Goal: Find contact information: Find contact information

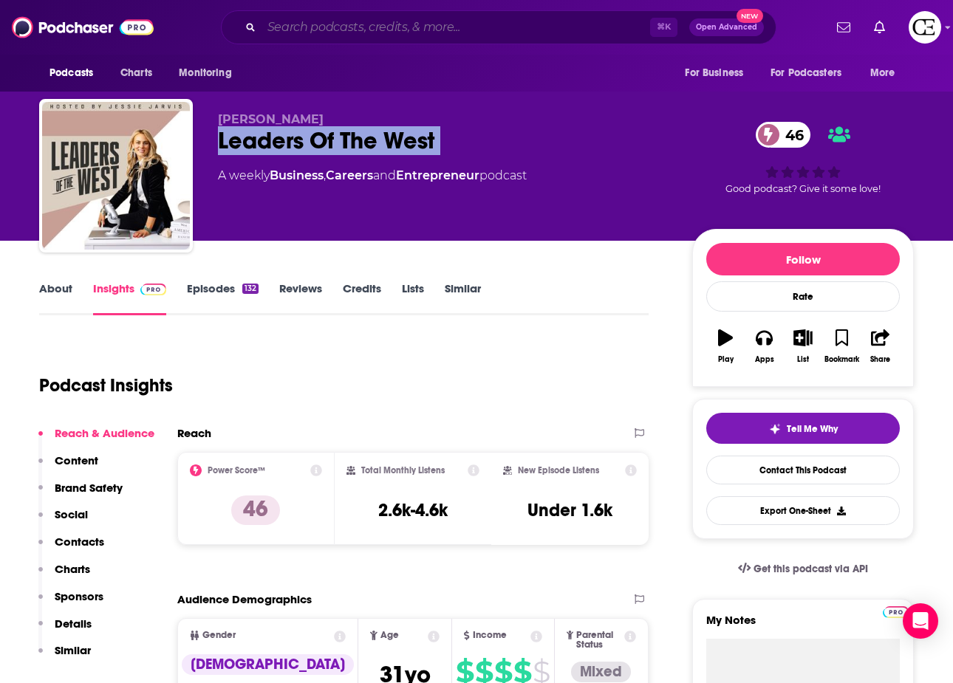
click at [456, 21] on input "Search podcasts, credits, & more..." at bounding box center [455, 28] width 388 height 24
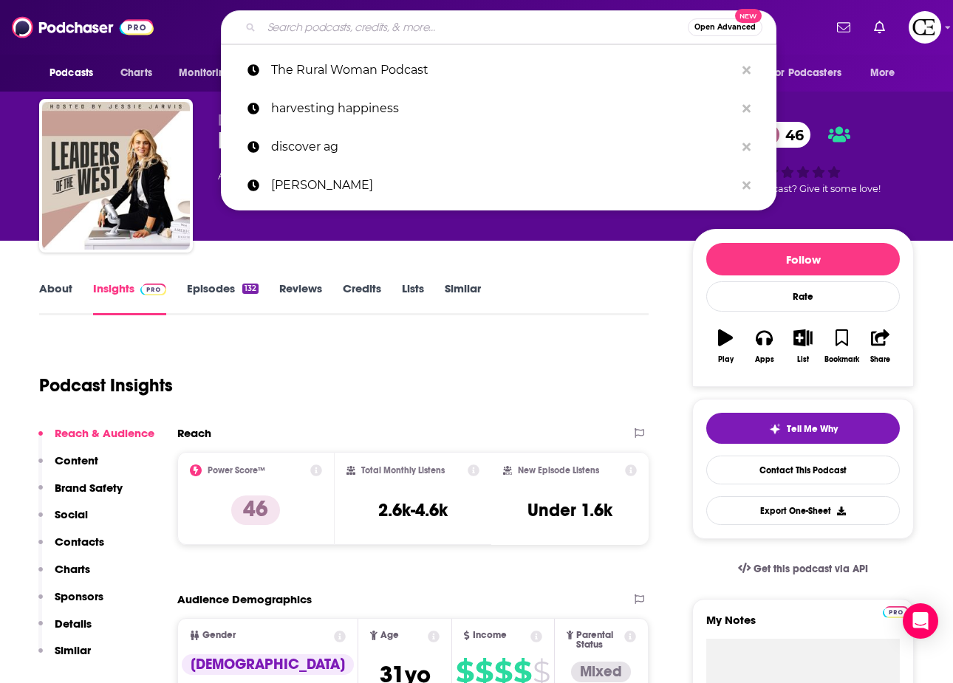
paste input "The [DEMOGRAPHIC_DATA] Farmer Project"
type input "The [DEMOGRAPHIC_DATA] Farmer Project"
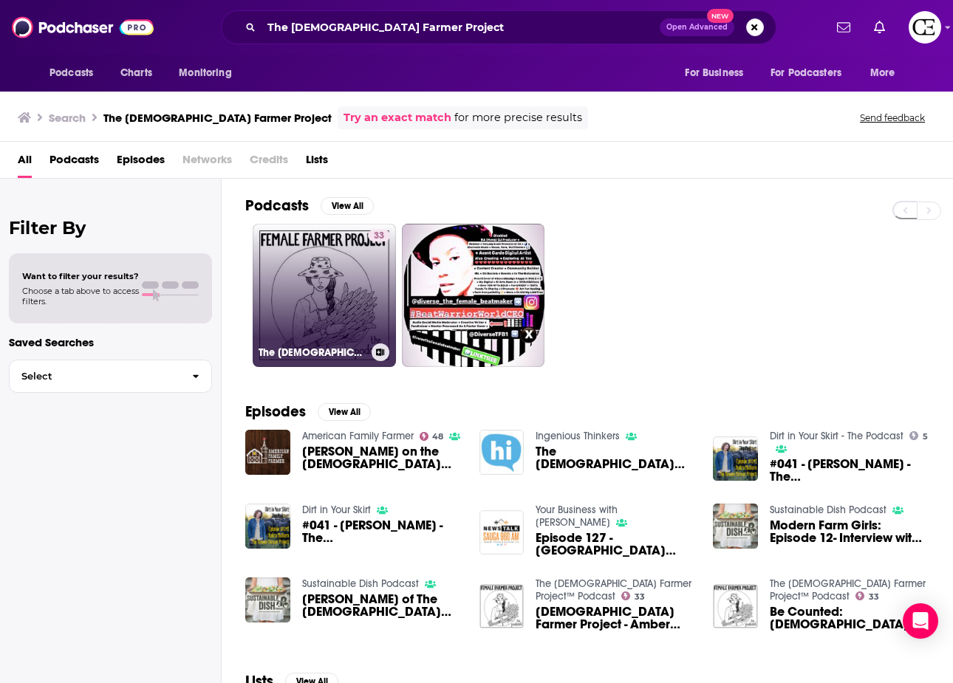
click at [323, 255] on link "33 The [DEMOGRAPHIC_DATA] Farmer Project™ Podcast" at bounding box center [324, 295] width 143 height 143
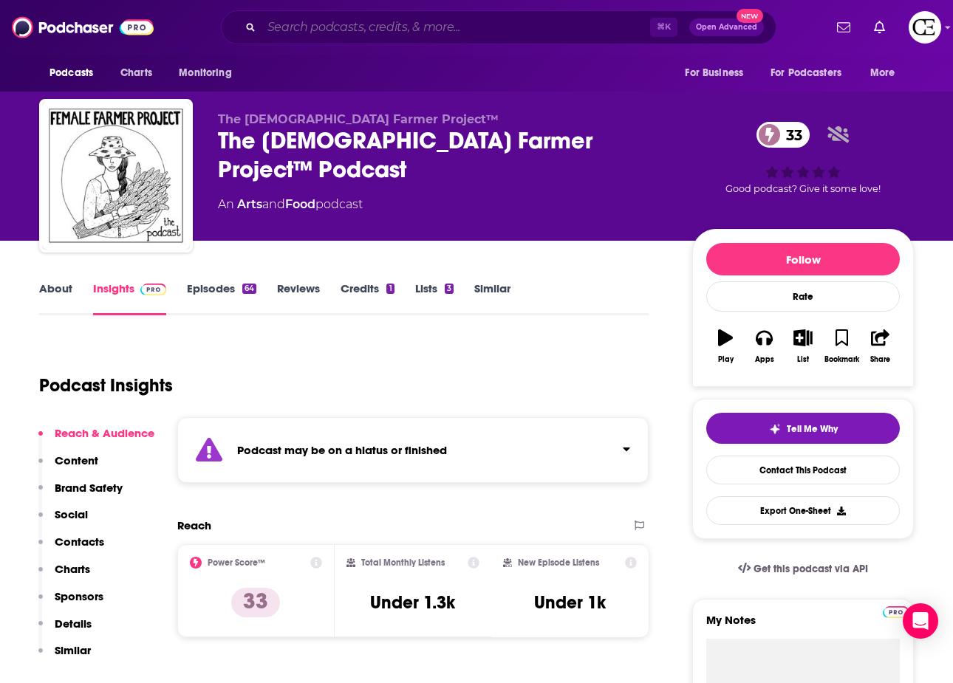
click at [364, 27] on input "Search podcasts, credits, & more..." at bounding box center [455, 28] width 388 height 24
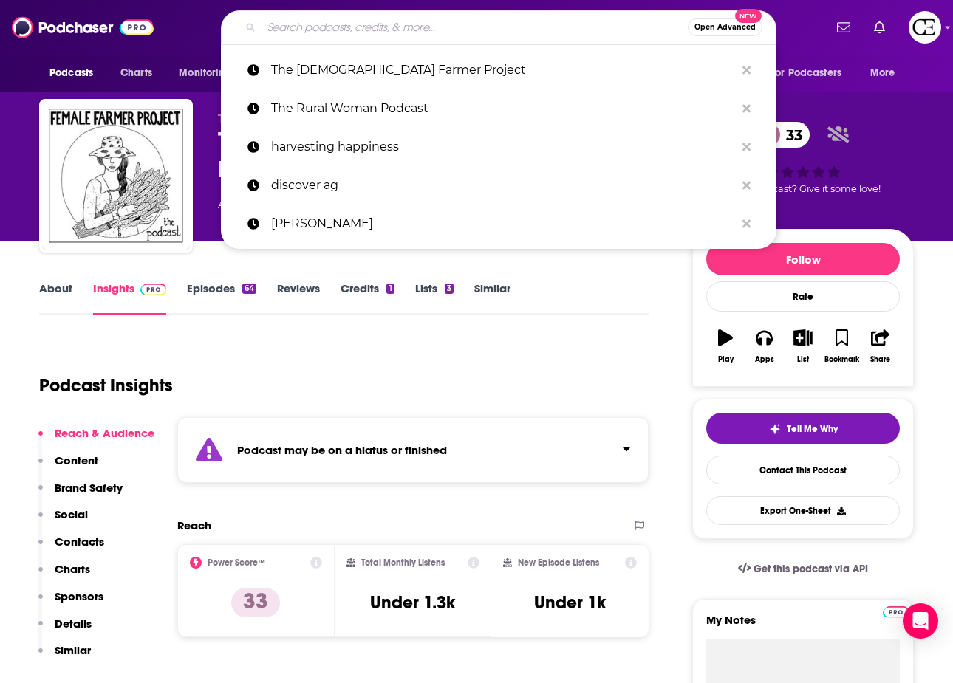
paste input "Girls Talk Ag"
type input "Girls Talk Ag"
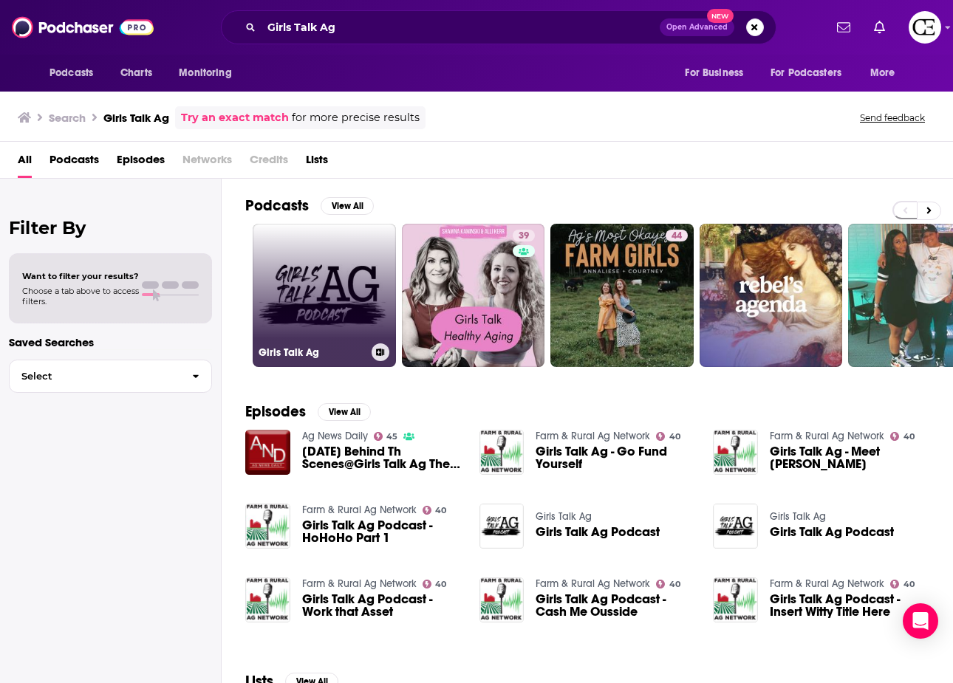
click at [294, 268] on link "Girls Talk Ag" at bounding box center [324, 295] width 143 height 143
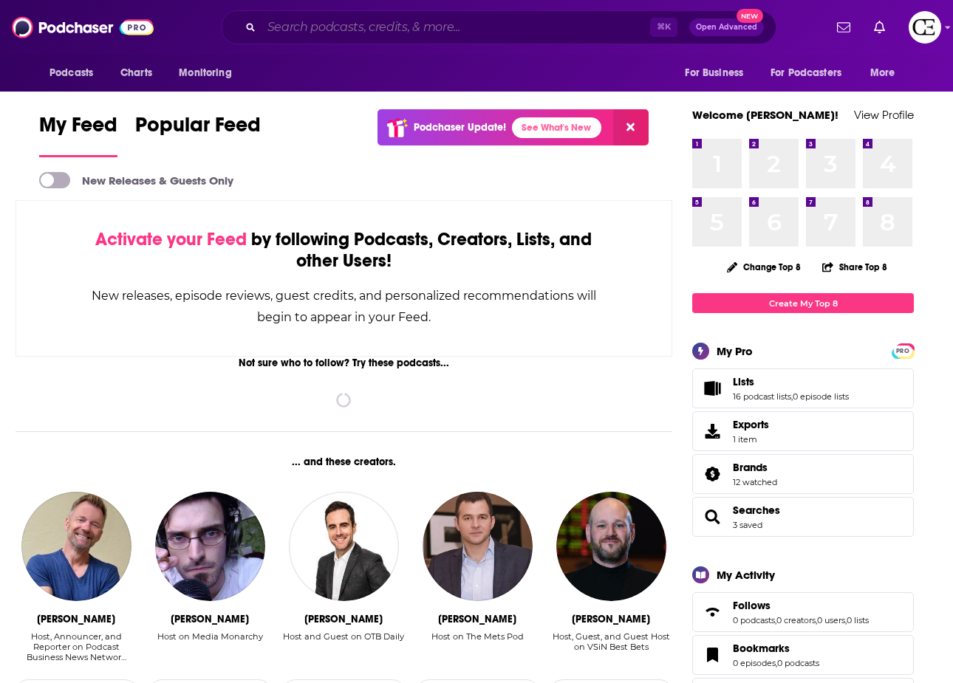
click at [411, 30] on input "Search podcasts, credits, & more..." at bounding box center [455, 28] width 388 height 24
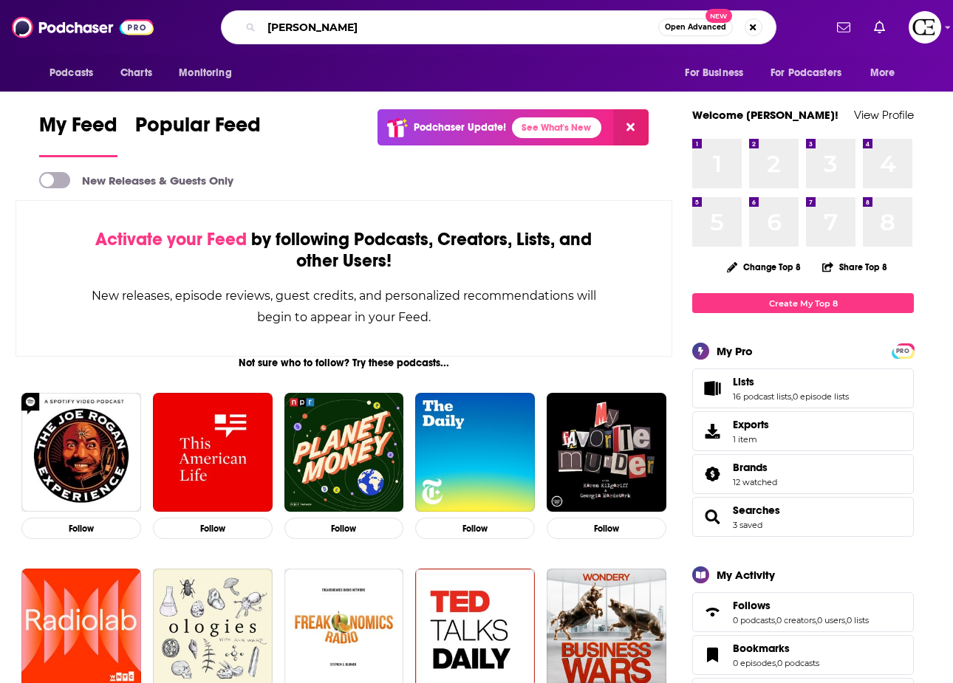
type input "trent loos"
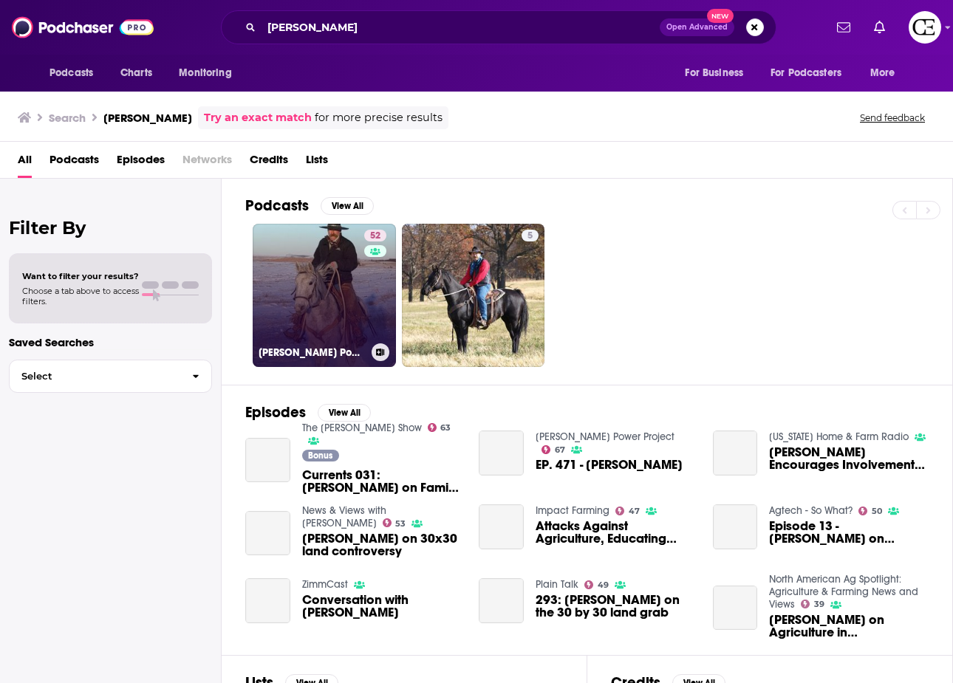
click at [302, 272] on link "52 Trent Loos Podcast" at bounding box center [324, 295] width 143 height 143
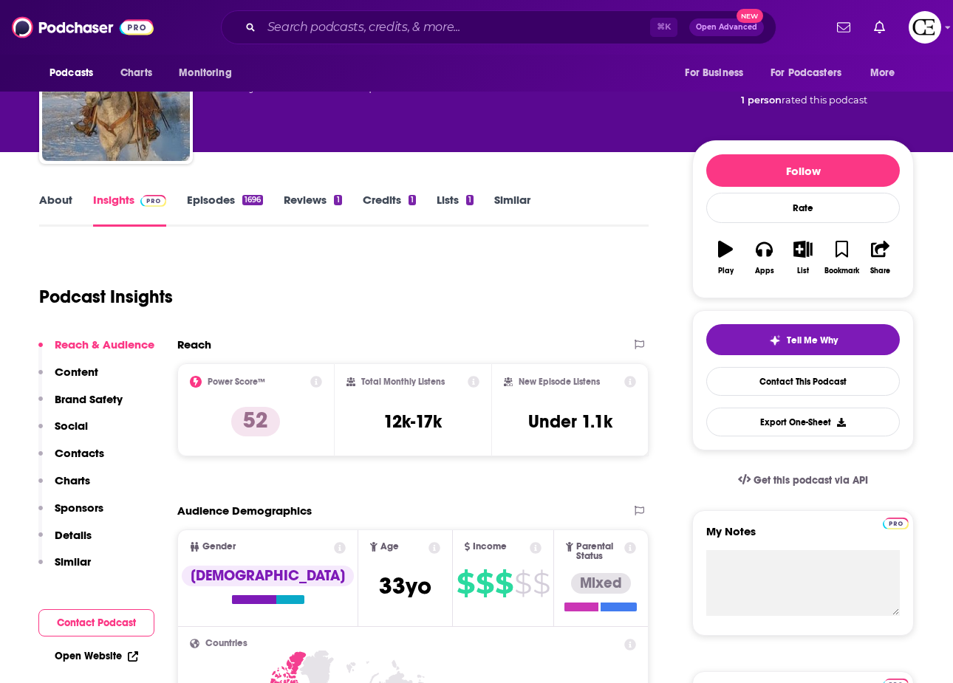
scroll to position [92, 0]
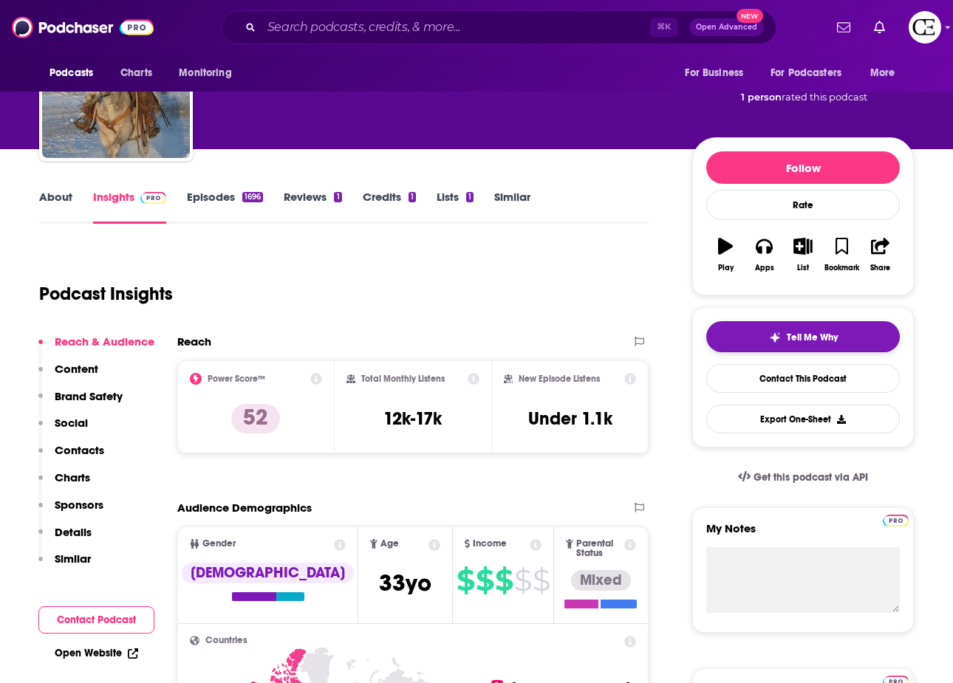
click at [761, 330] on button "Tell Me Why" at bounding box center [802, 336] width 193 height 31
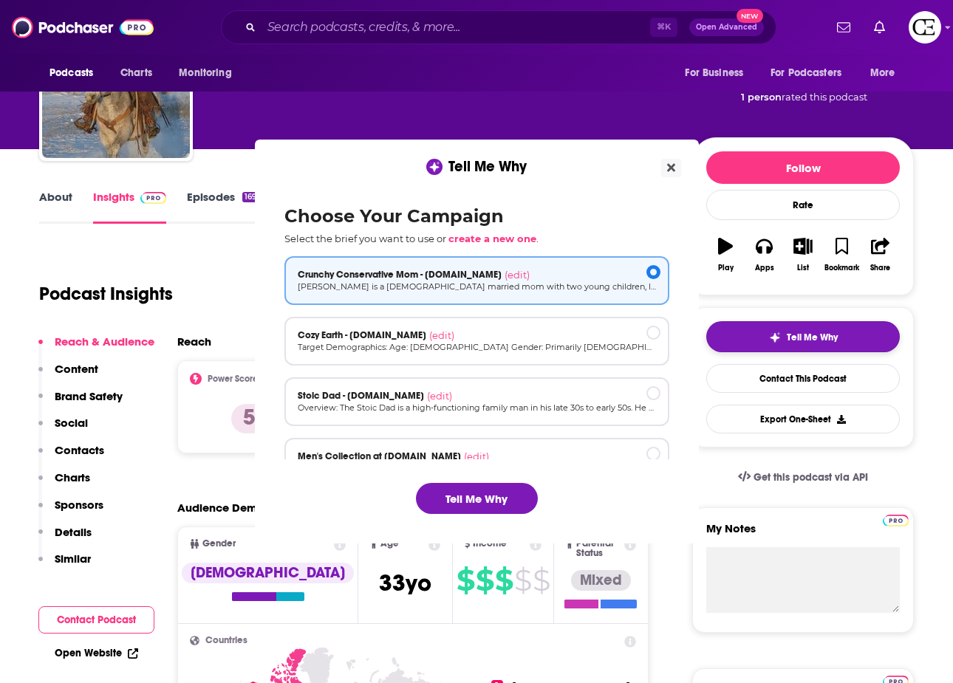
scroll to position [0, 0]
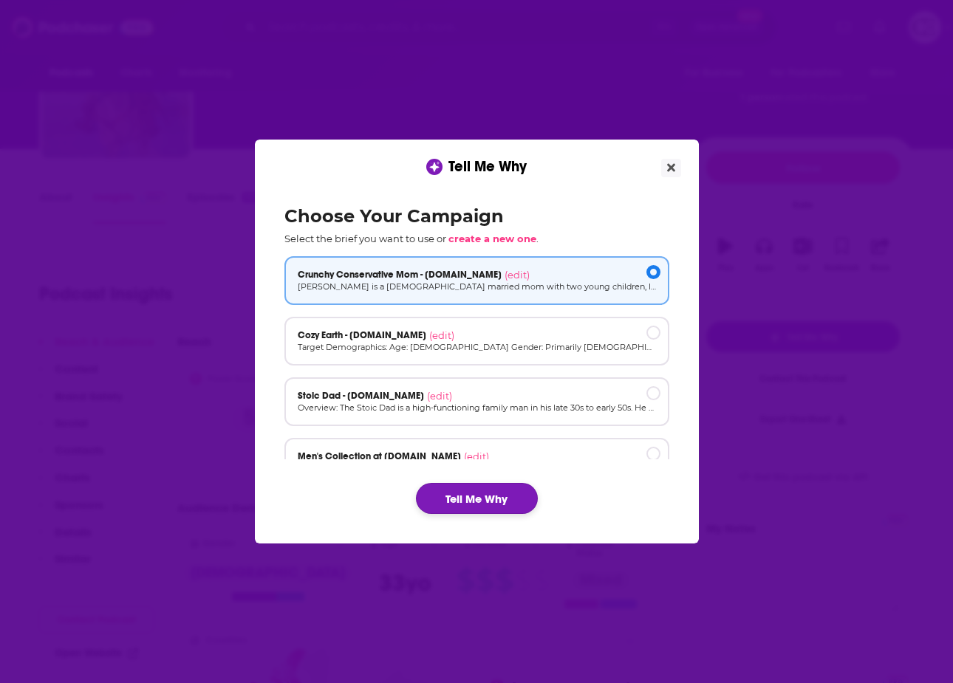
click at [501, 492] on button "Tell Me Why" at bounding box center [477, 498] width 122 height 31
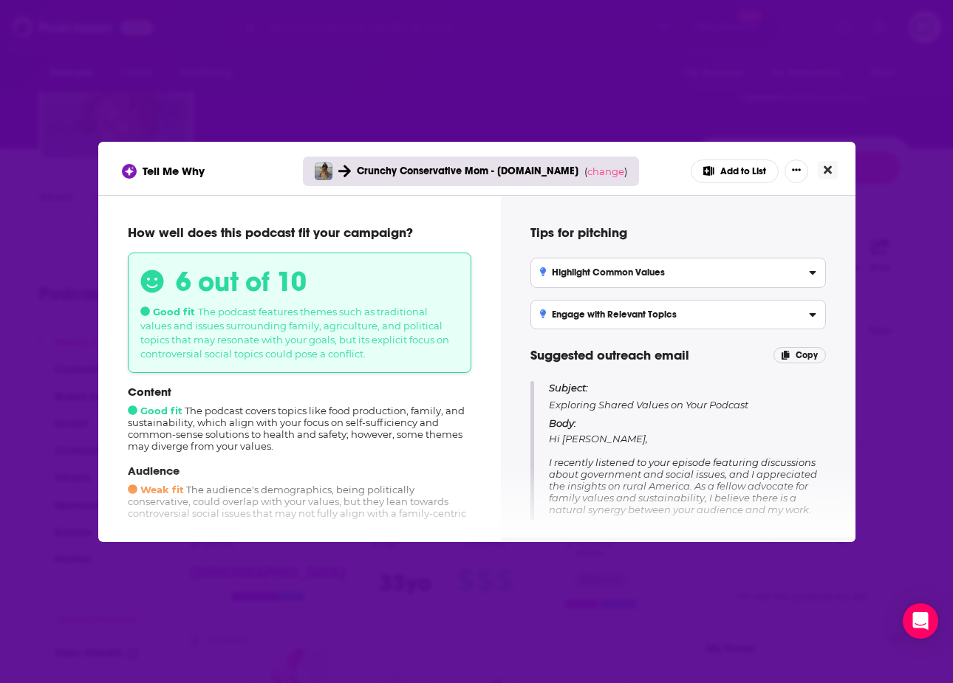
click at [825, 168] on icon "Close" at bounding box center [827, 169] width 8 height 8
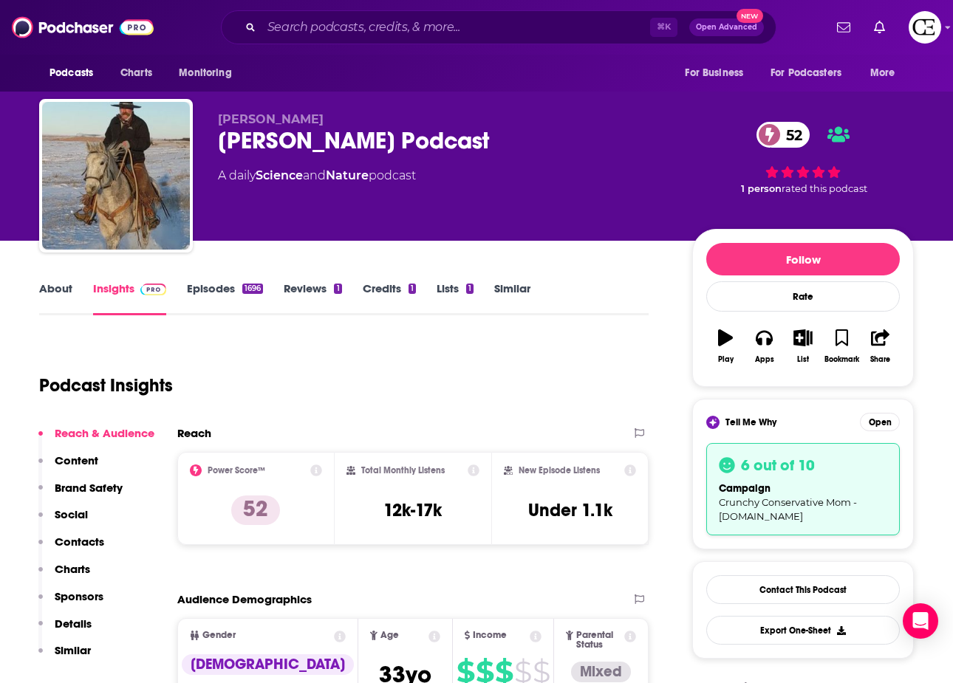
scroll to position [92, 0]
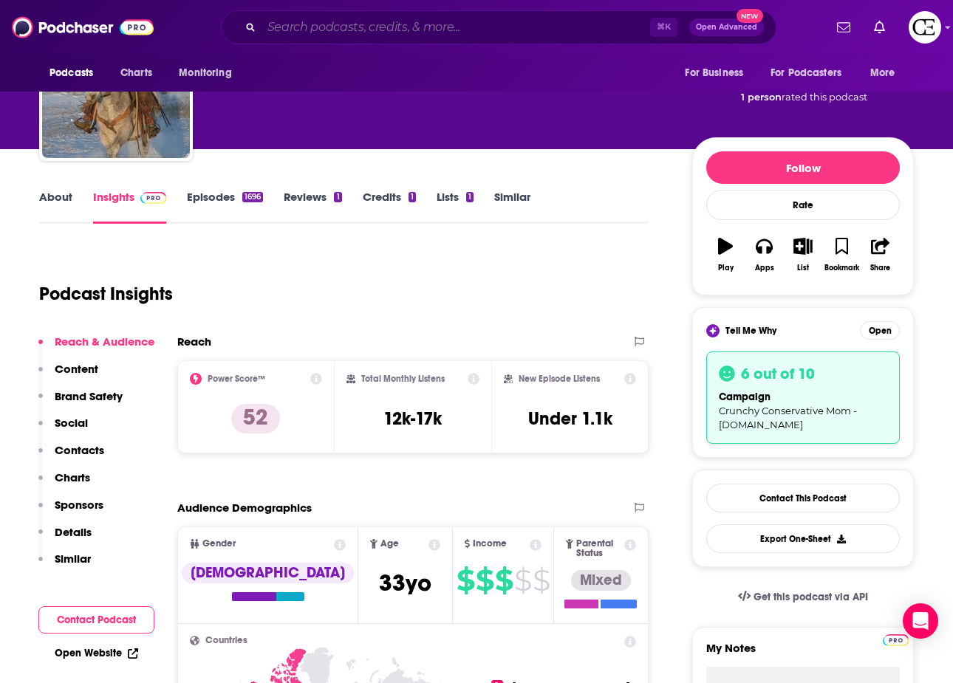
click at [392, 21] on input "Search podcasts, credits, & more..." at bounding box center [455, 28] width 388 height 24
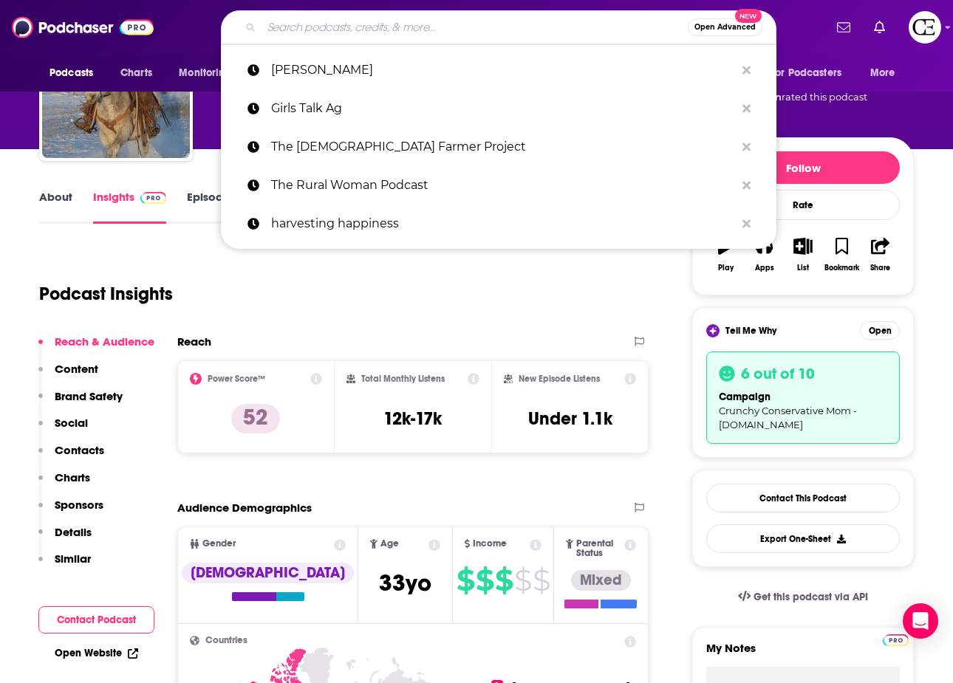
paste input "Burnin’ Daylight"
type input "Burnin’ Daylight"
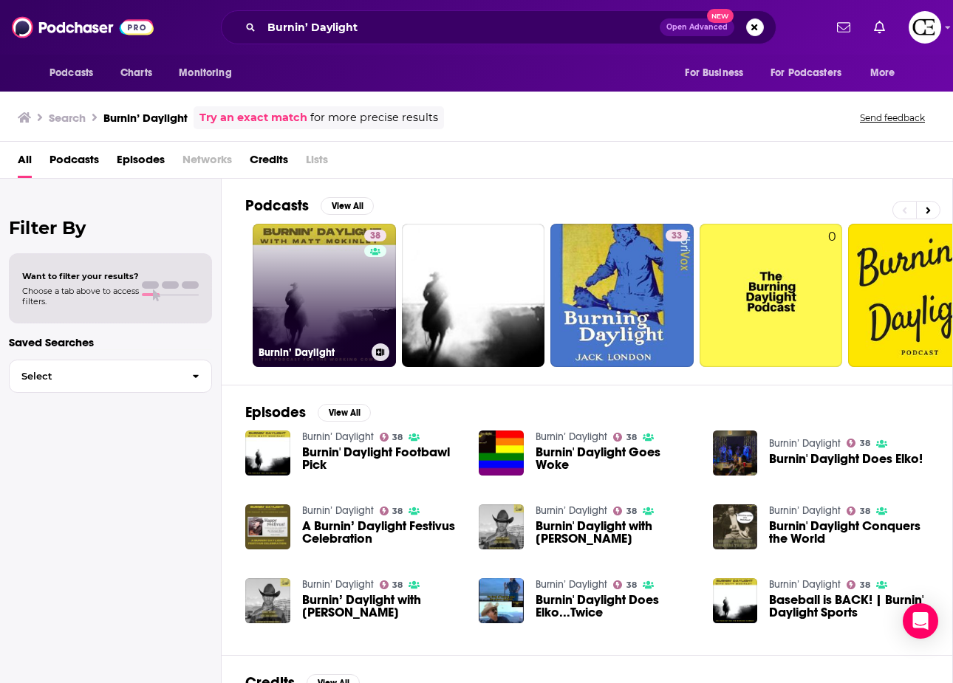
click at [338, 285] on link "38 Burnin’ Daylight" at bounding box center [324, 295] width 143 height 143
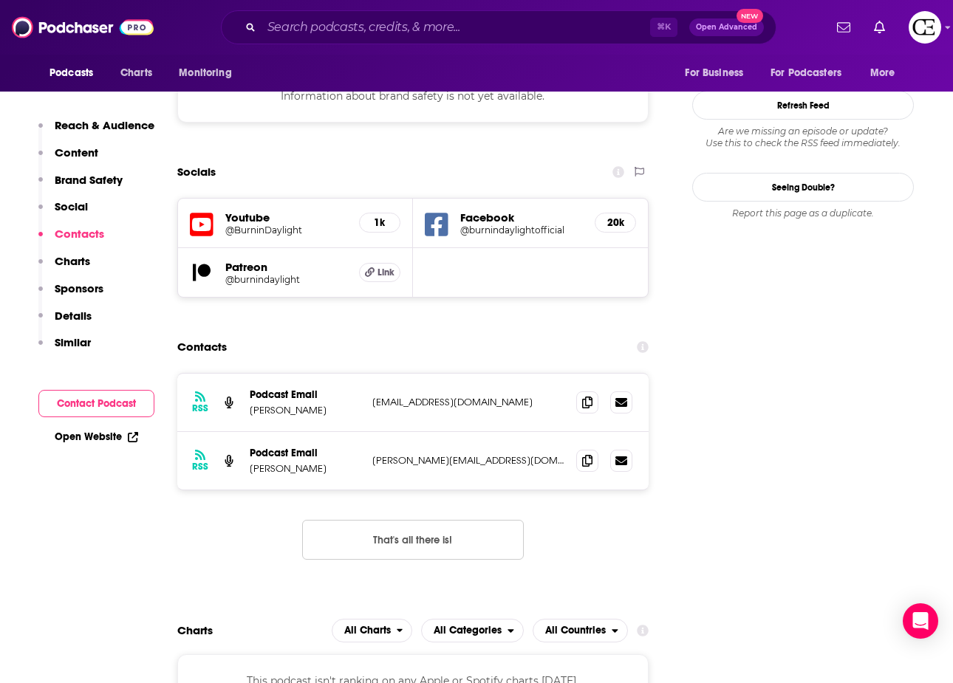
scroll to position [1382, 0]
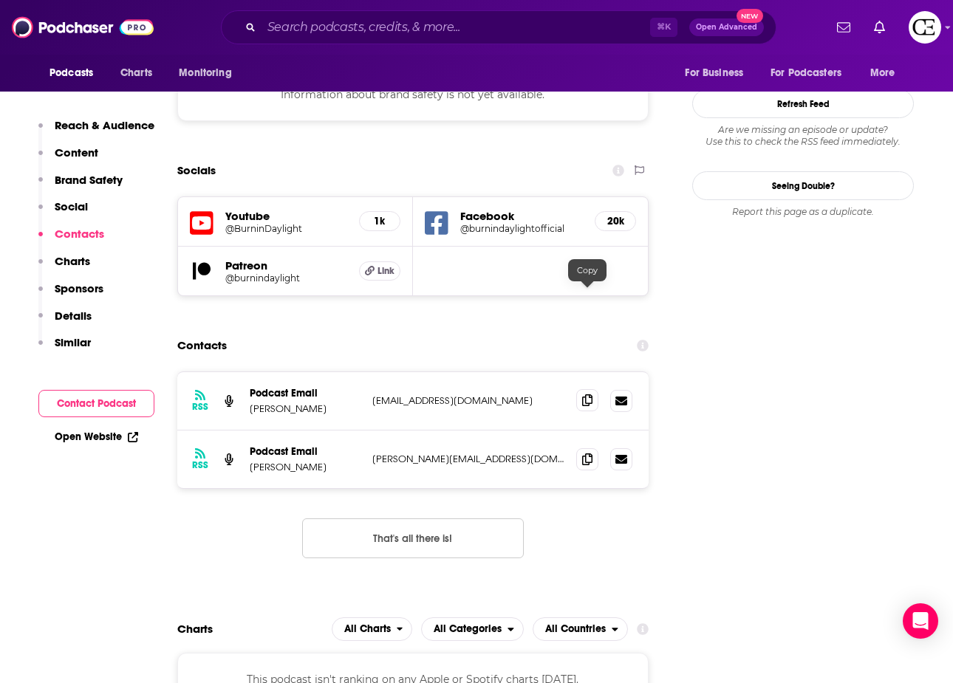
click at [594, 389] on span at bounding box center [587, 400] width 22 height 22
click at [590, 453] on icon at bounding box center [587, 459] width 10 height 12
